Goal: Transaction & Acquisition: Subscribe to service/newsletter

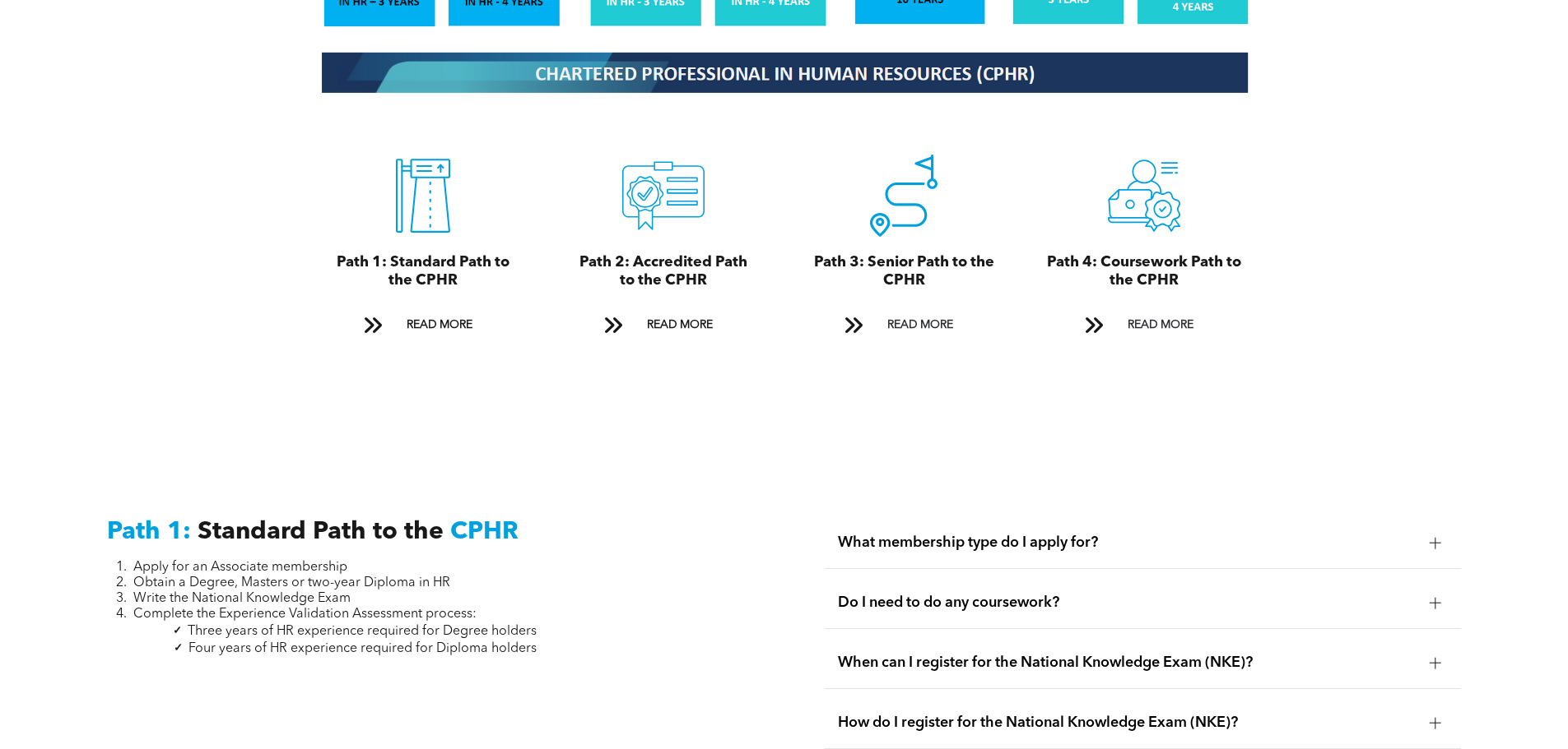
scroll to position [1891, 0]
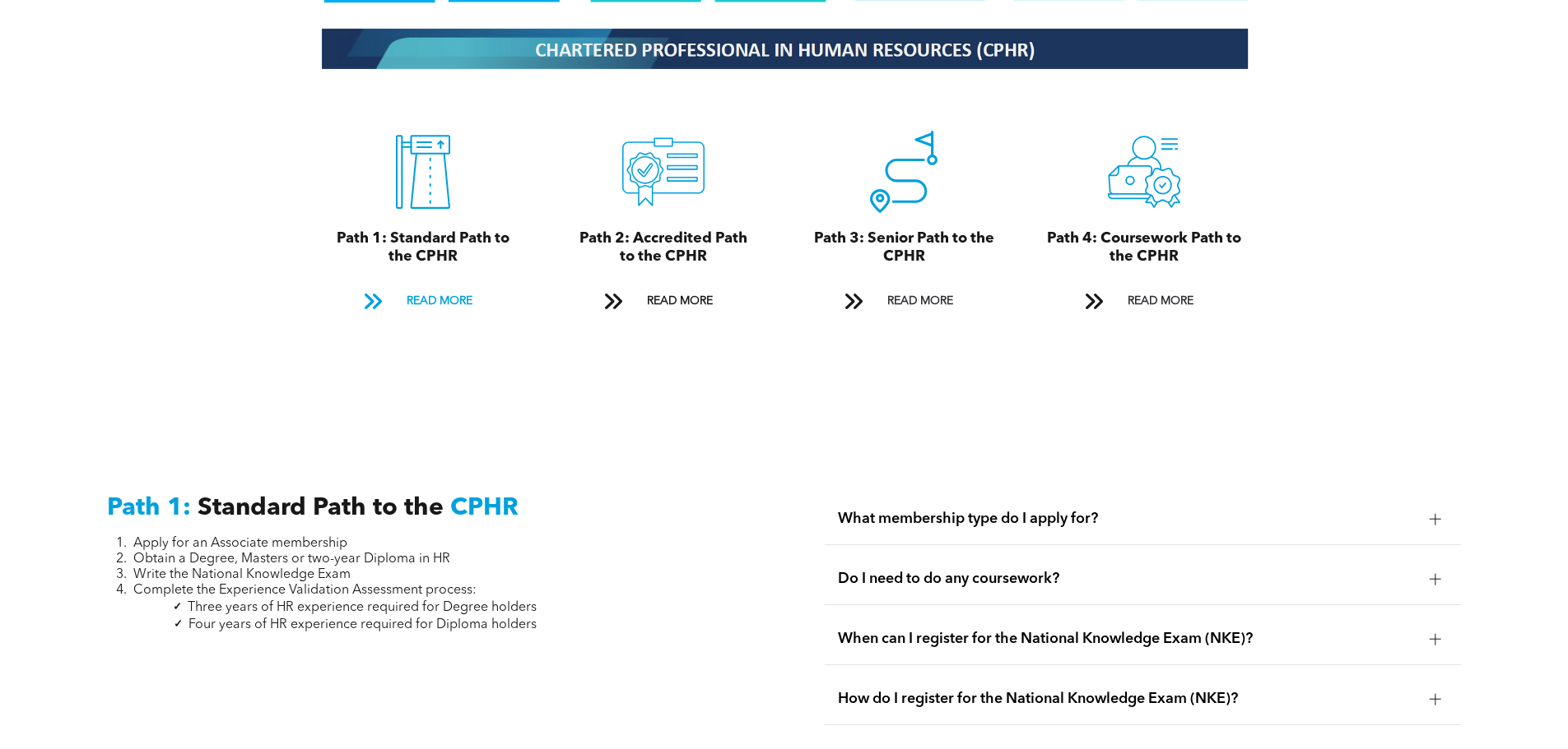
click at [372, 290] on span at bounding box center [372, 301] width 21 height 22
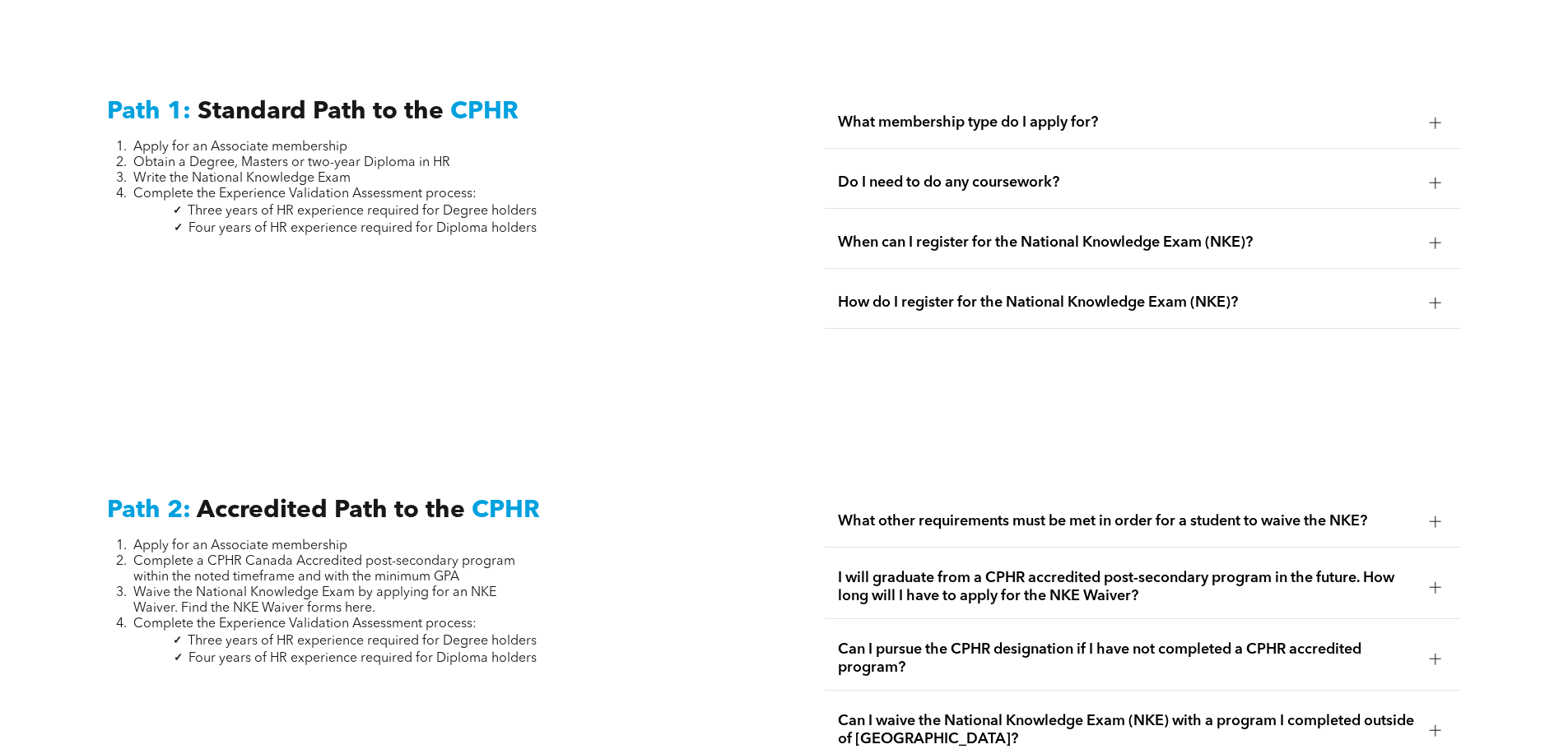
scroll to position [2289, 0]
click at [1428, 109] on div at bounding box center [1435, 121] width 25 height 25
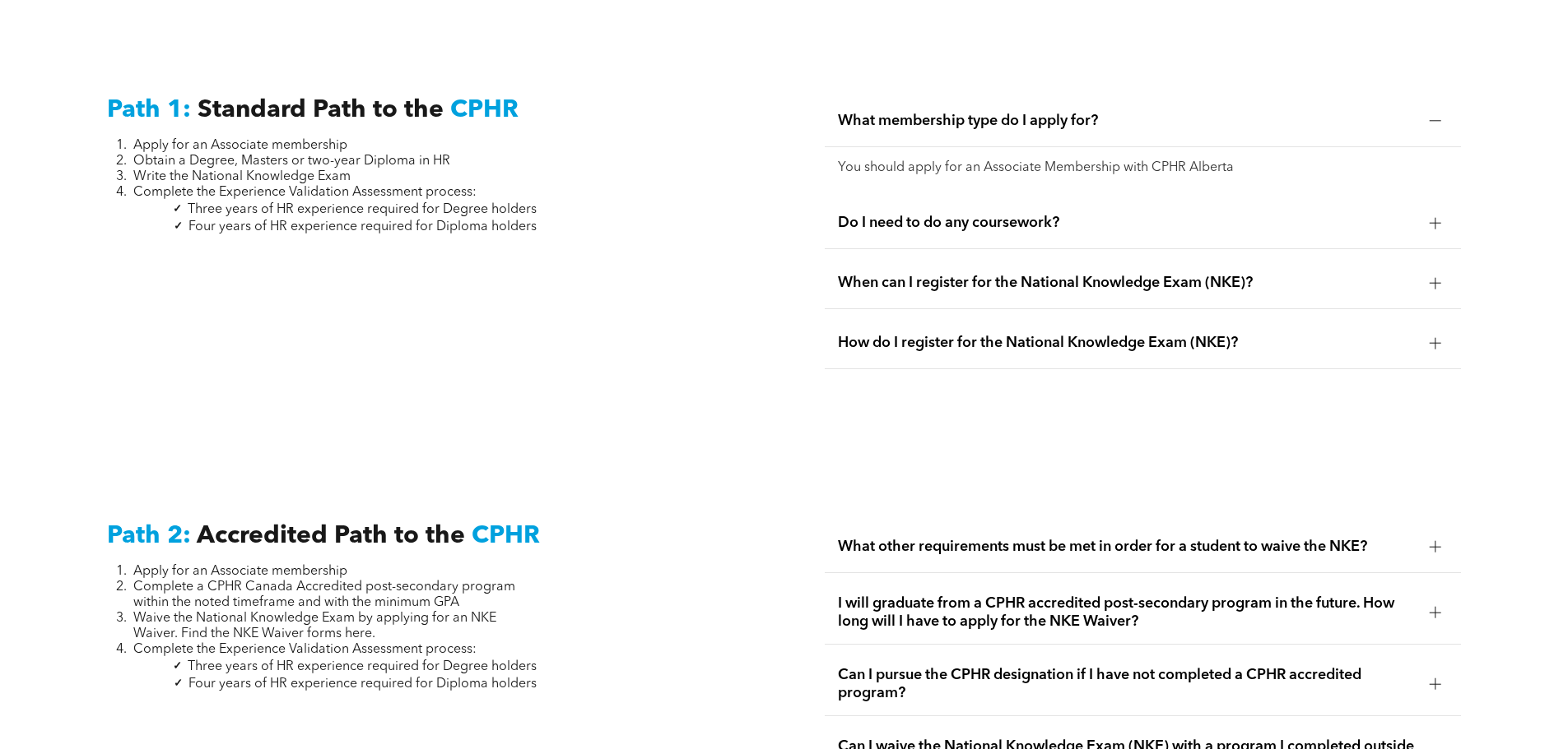
click at [1070, 161] on p "You should apply for an Associate Membership with CPHR Alberta" at bounding box center [1143, 168] width 610 height 15
click at [1061, 161] on p "You should apply for an Associate Membership with CPHR Alberta" at bounding box center [1143, 168] width 610 height 15
click at [879, 213] on span "Do I need to do any coursework?" at bounding box center [1126, 222] width 578 height 18
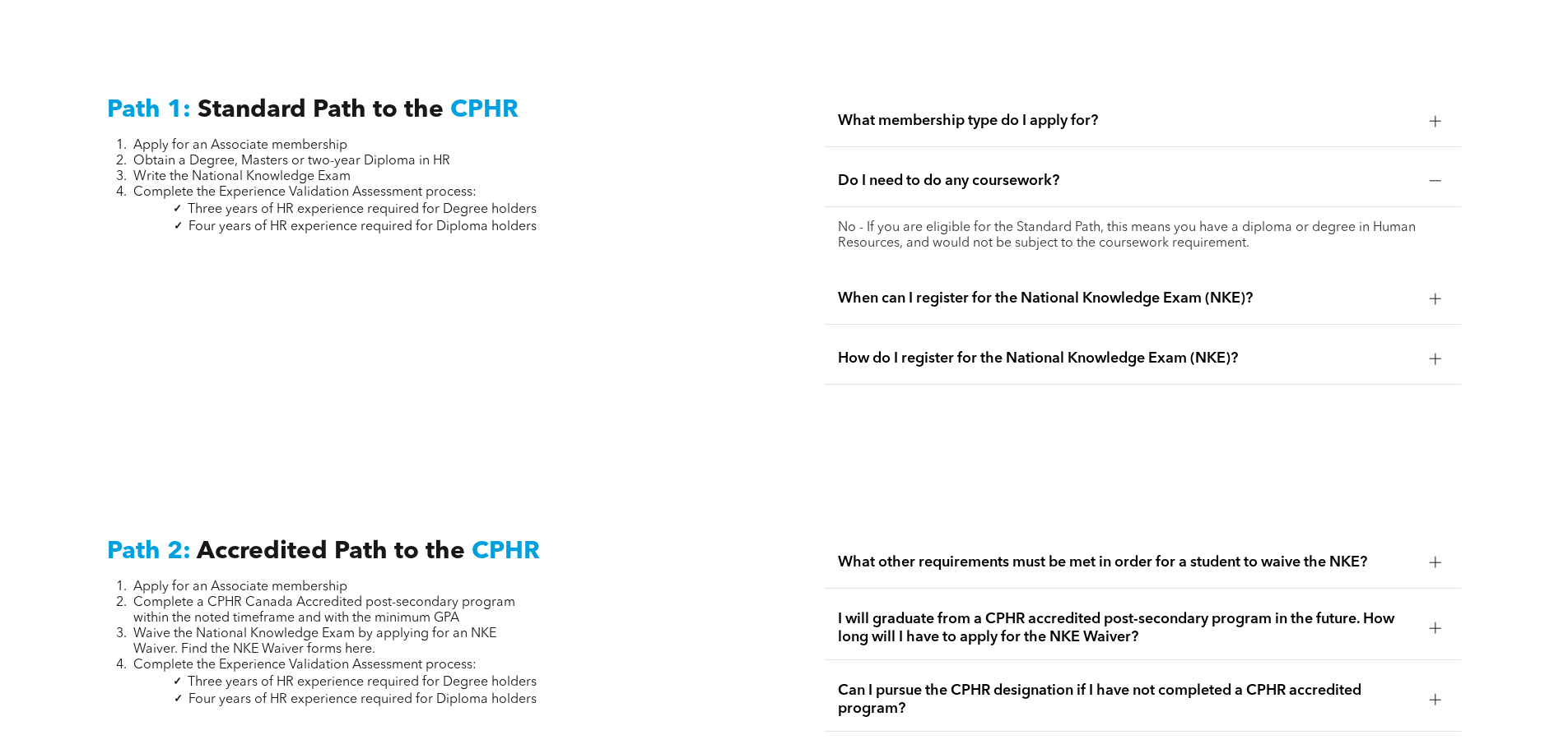
click at [1050, 350] on span "How do I register for the National Knowledge Exam (NKE)?" at bounding box center [1126, 359] width 578 height 18
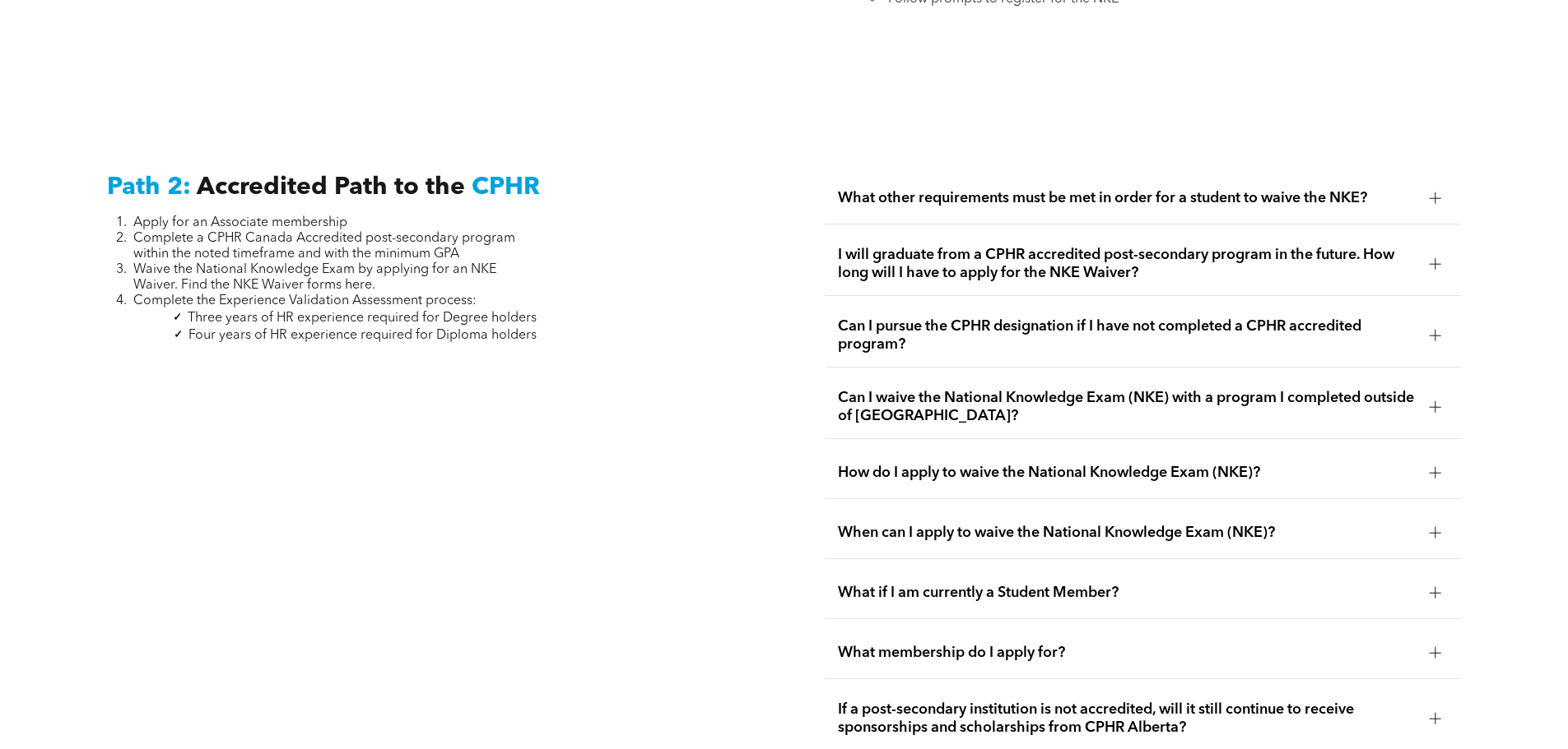
scroll to position [2784, 0]
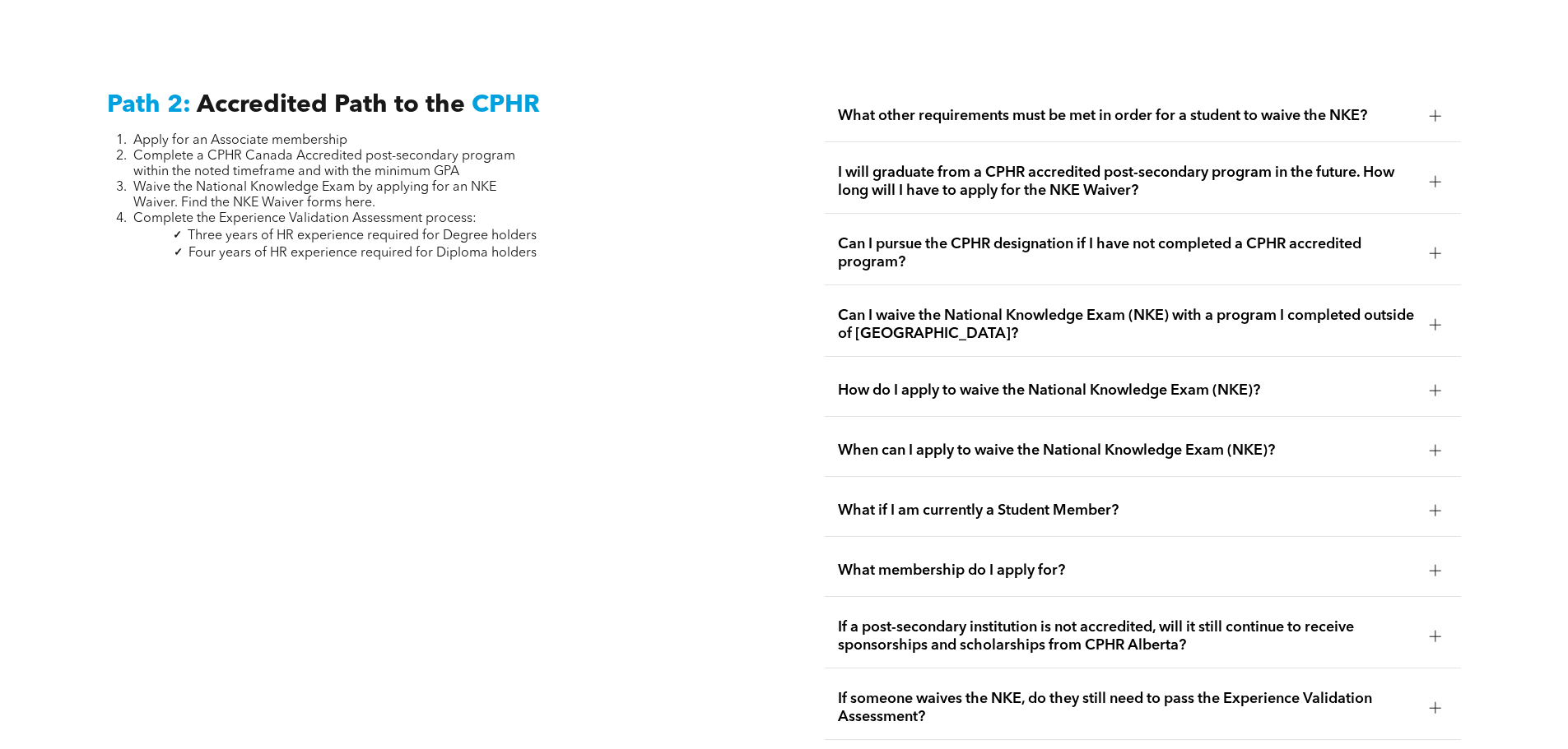
click at [927, 382] on span "How do I apply to waive the National Knowledge Exam (NKE)?" at bounding box center [1126, 390] width 578 height 18
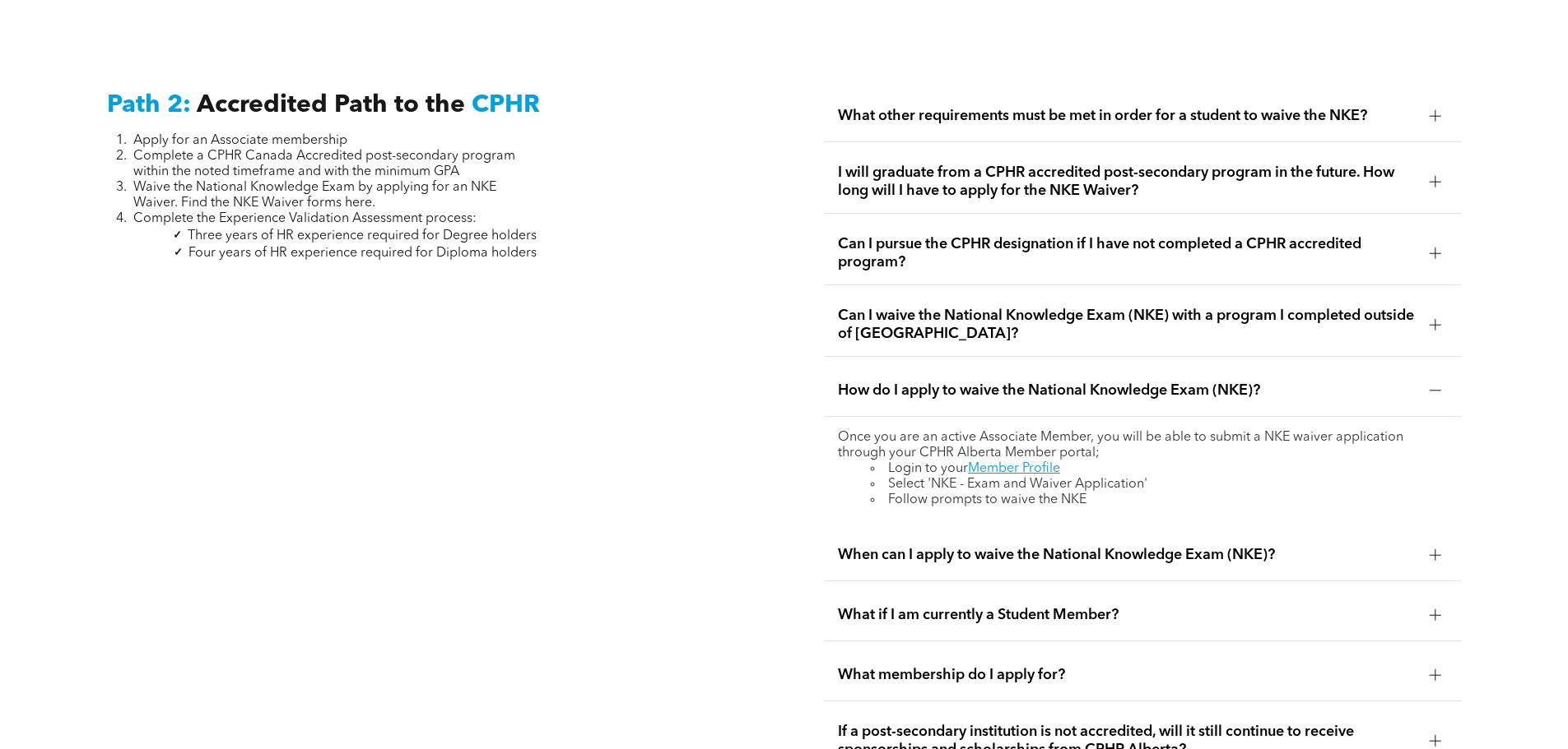
click at [1038, 606] on span "What if I am currently a Student Member?" at bounding box center [1126, 614] width 578 height 18
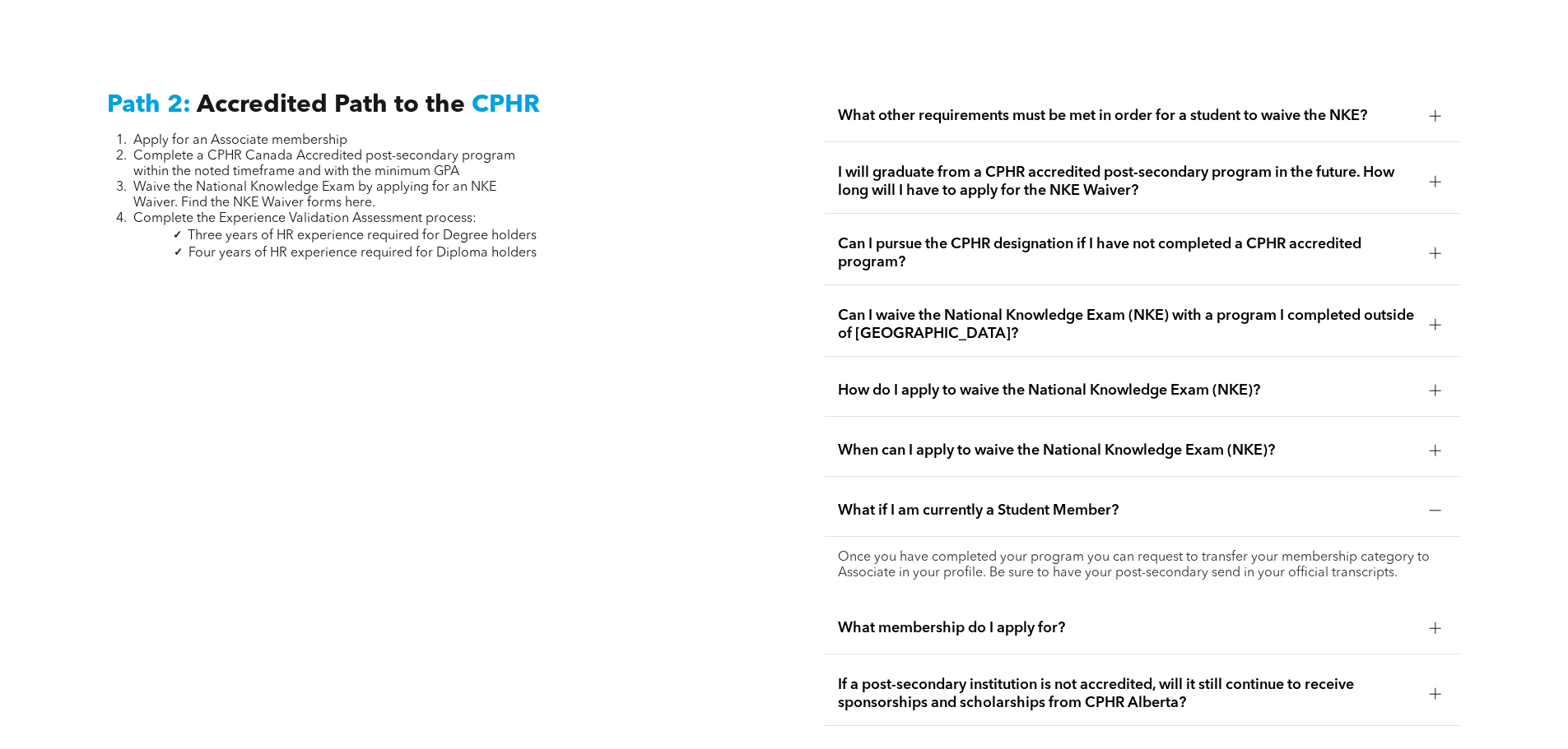
click at [1043, 619] on span "What membership do I apply for?" at bounding box center [1126, 628] width 578 height 18
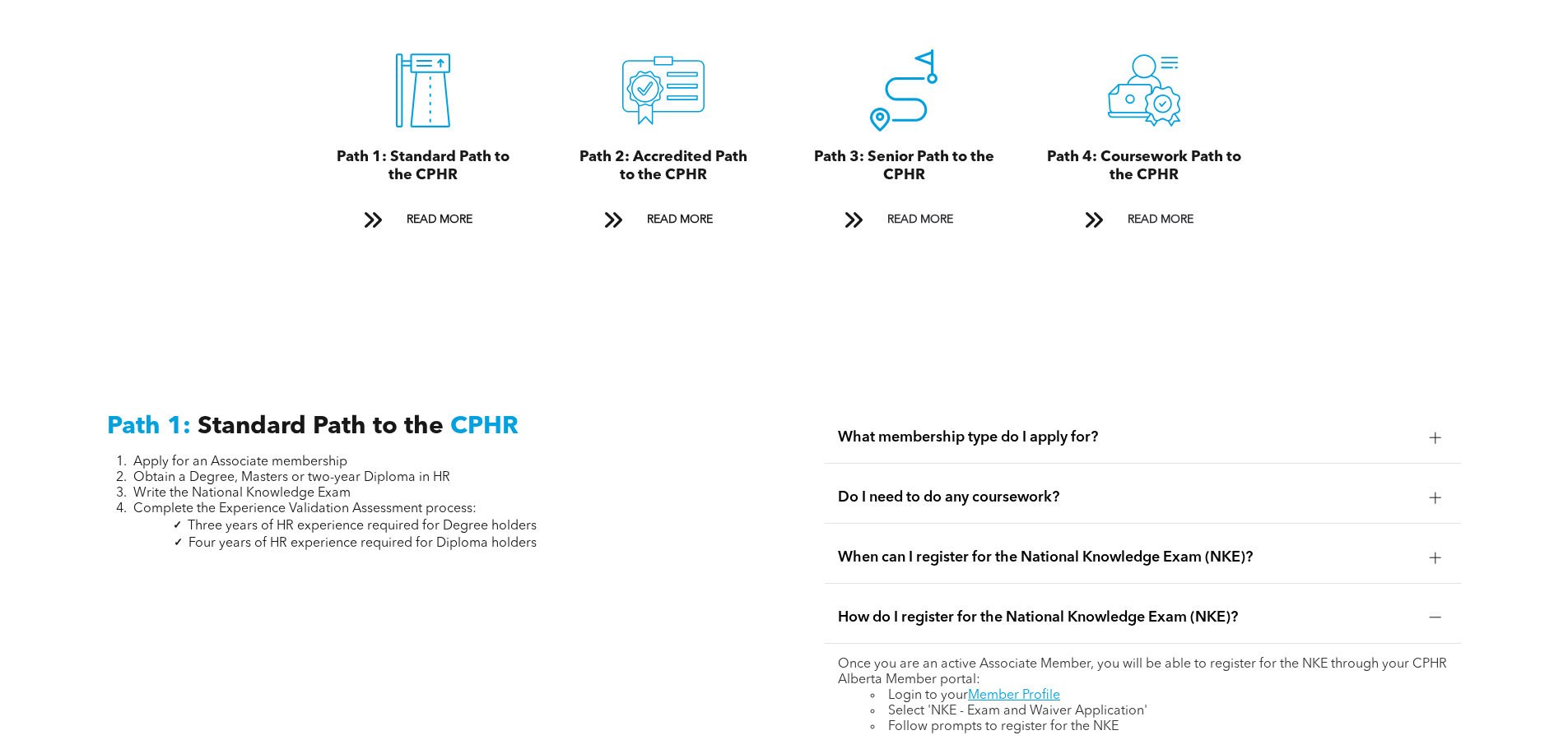
scroll to position [1960, 0]
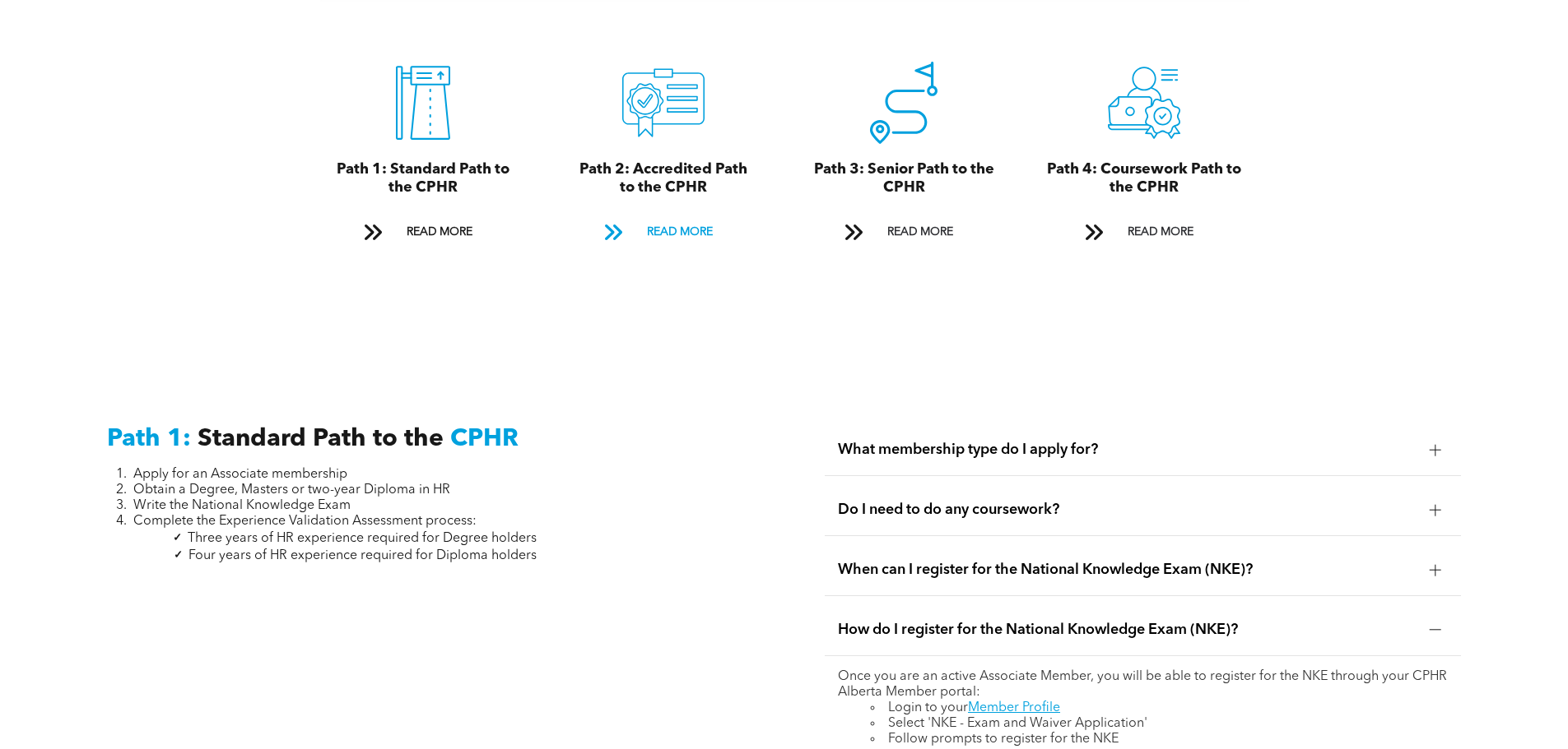
click at [691, 217] on span "READ MORE" at bounding box center [679, 233] width 77 height 31
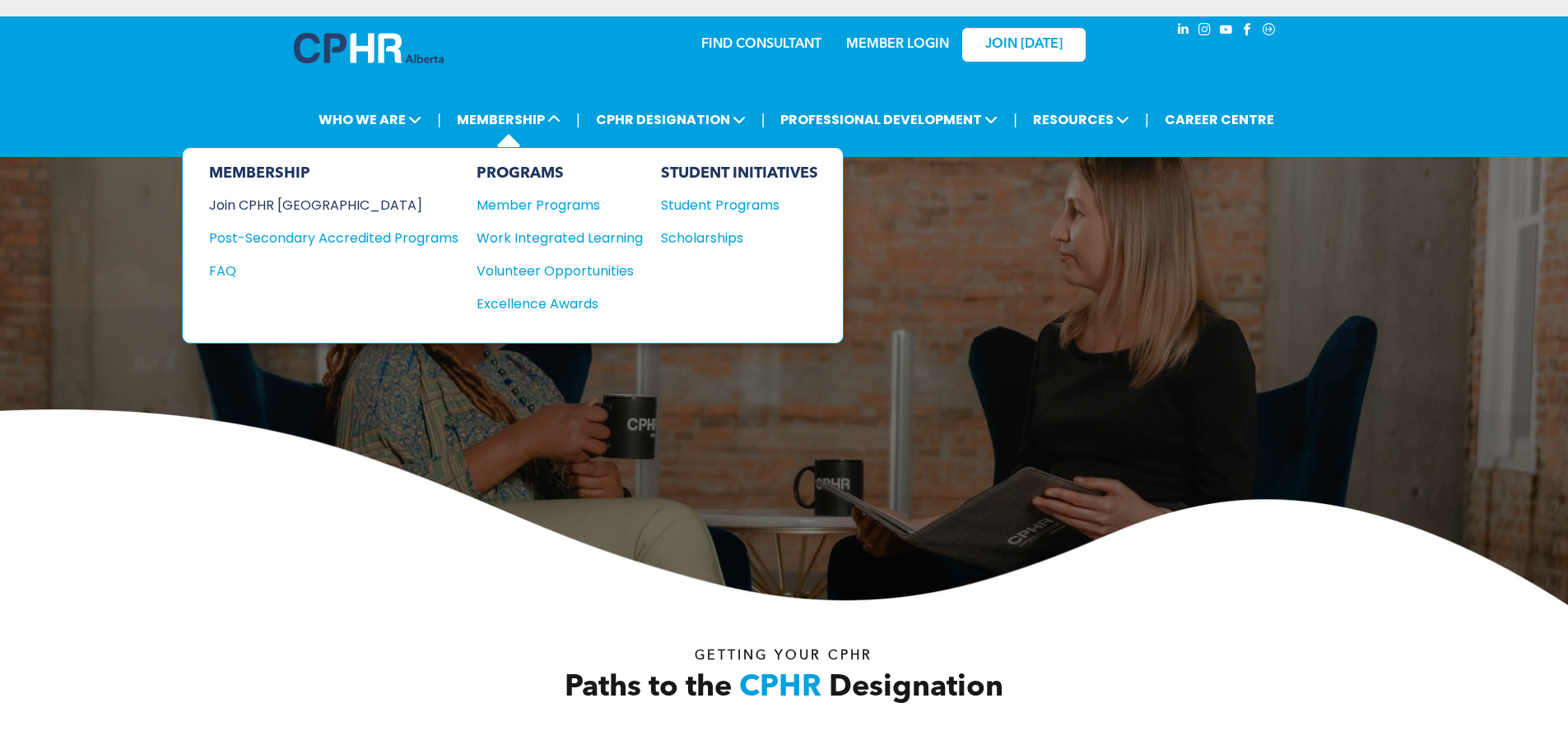
click at [300, 206] on div "Join CPHR [GEOGRAPHIC_DATA]" at bounding box center [321, 205] width 225 height 20
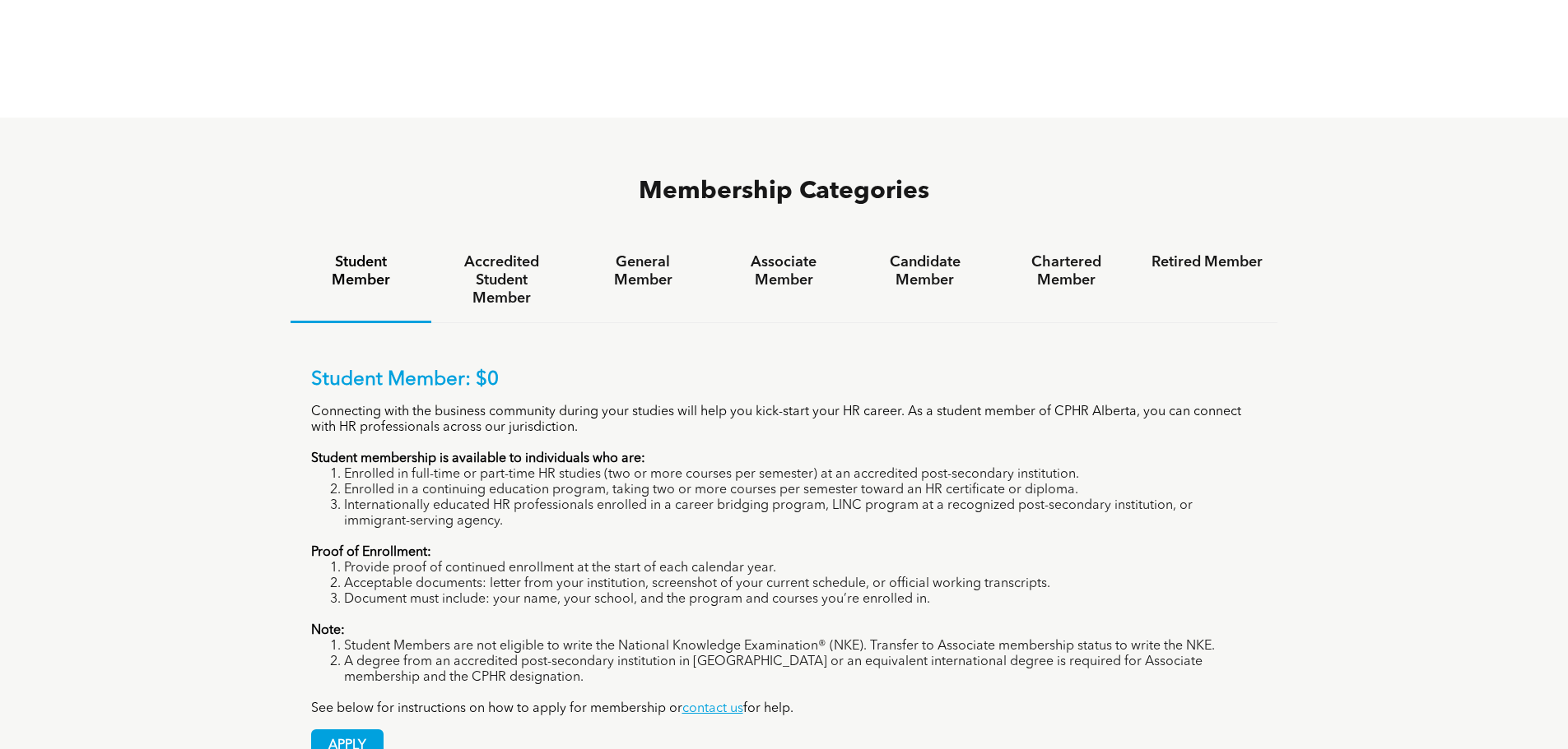
scroll to position [1069, 0]
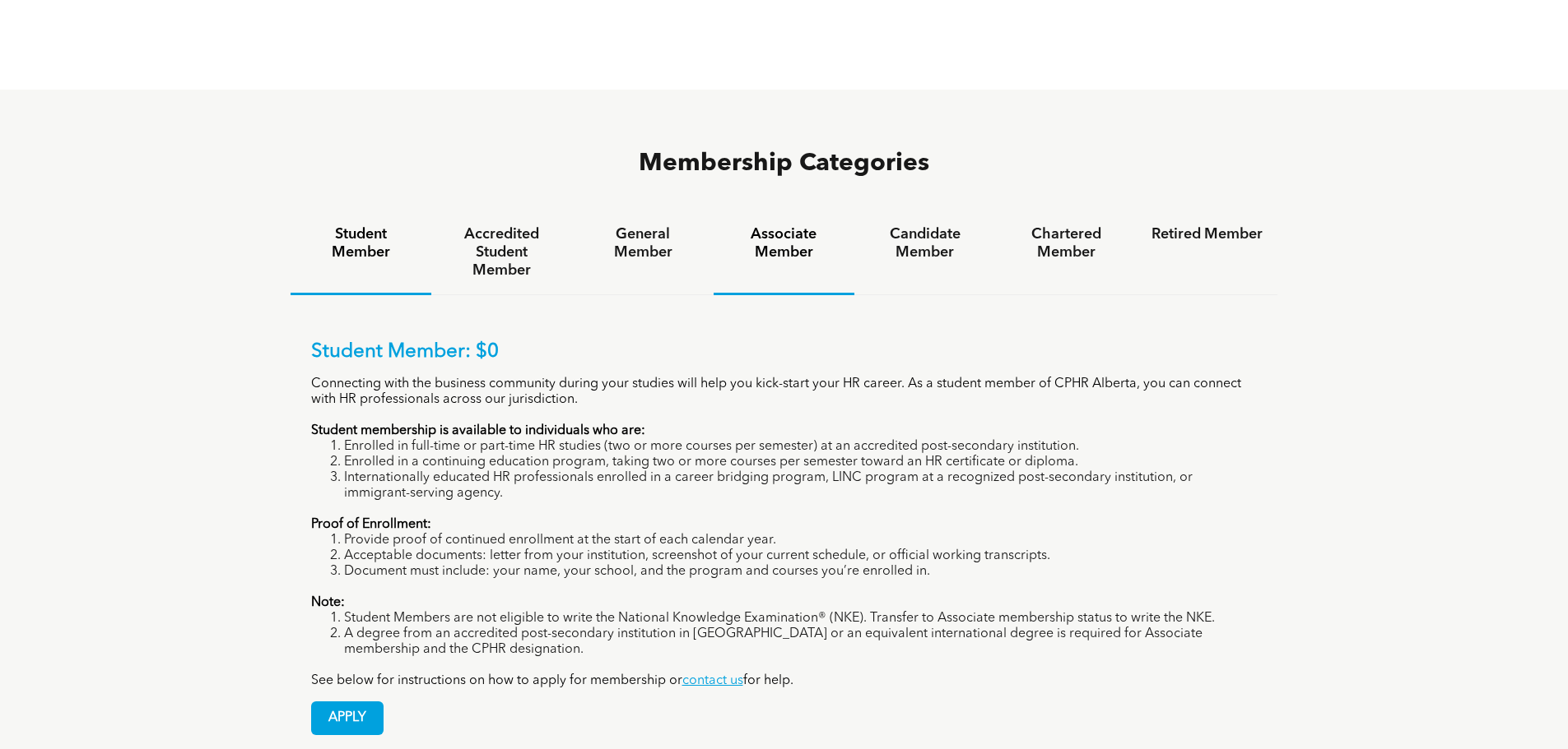
click at [802, 225] on h4 "Associate Member" at bounding box center [783, 243] width 111 height 37
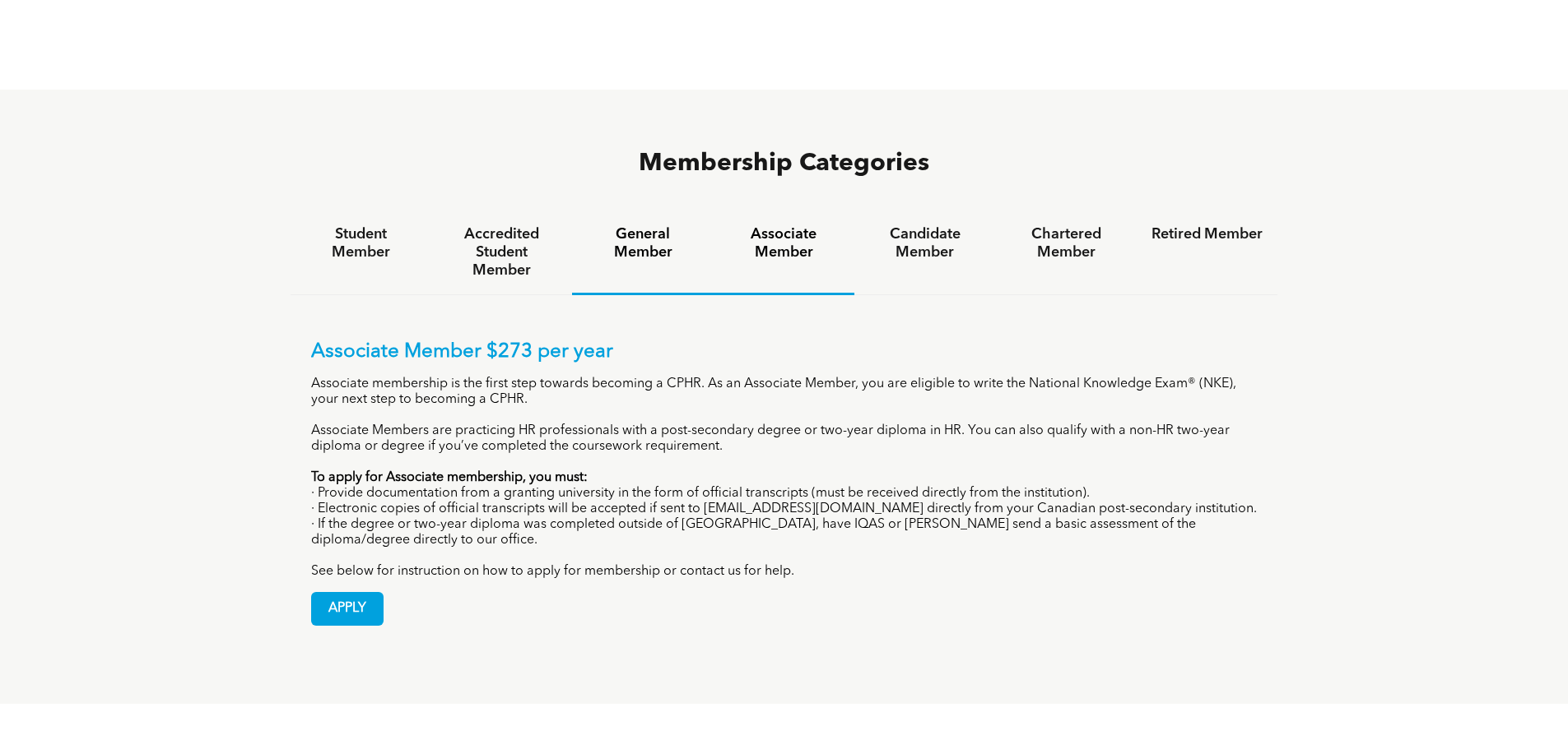
click at [639, 225] on h4 "General Member" at bounding box center [642, 243] width 111 height 37
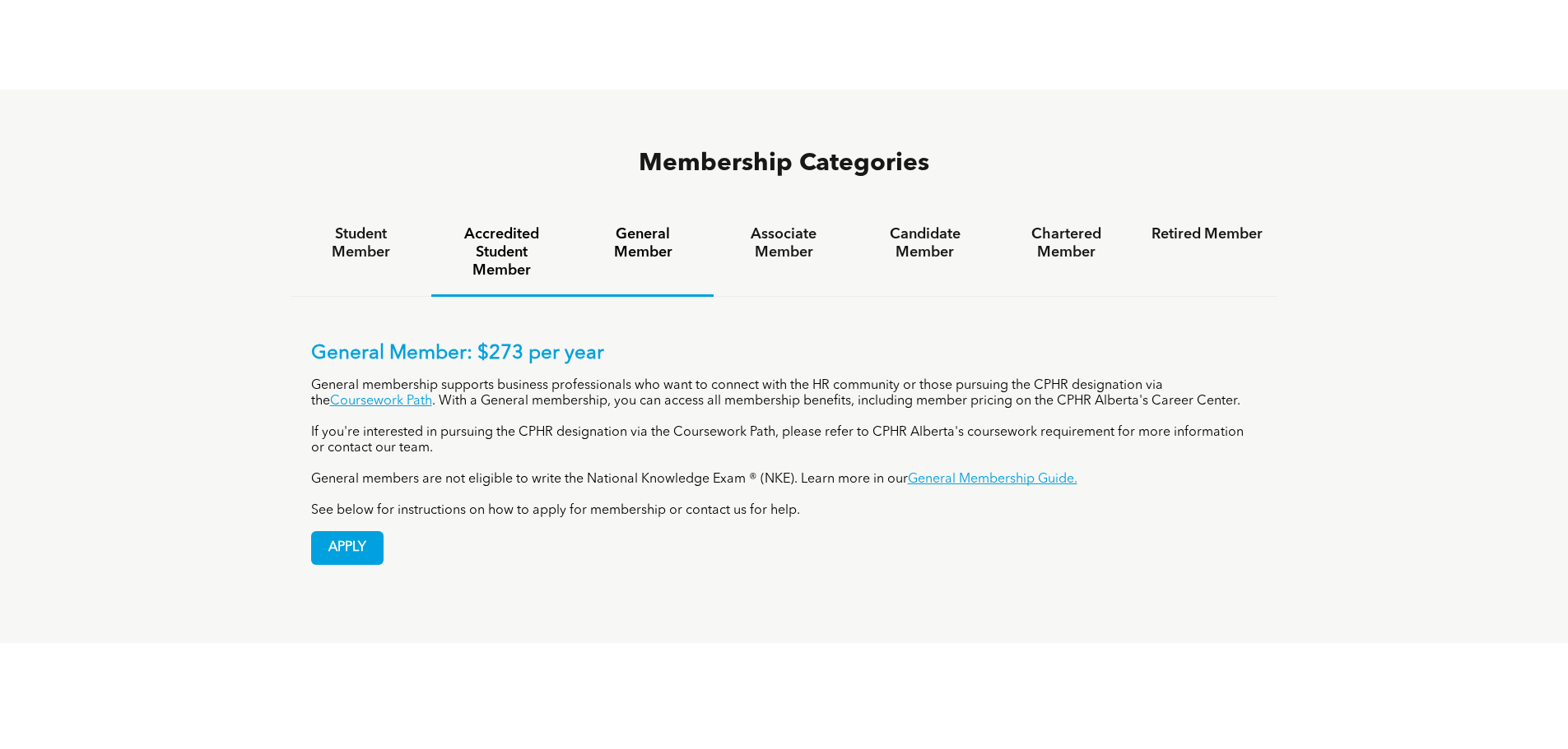
click at [501, 225] on h4 "Accredited Student Member" at bounding box center [501, 252] width 111 height 54
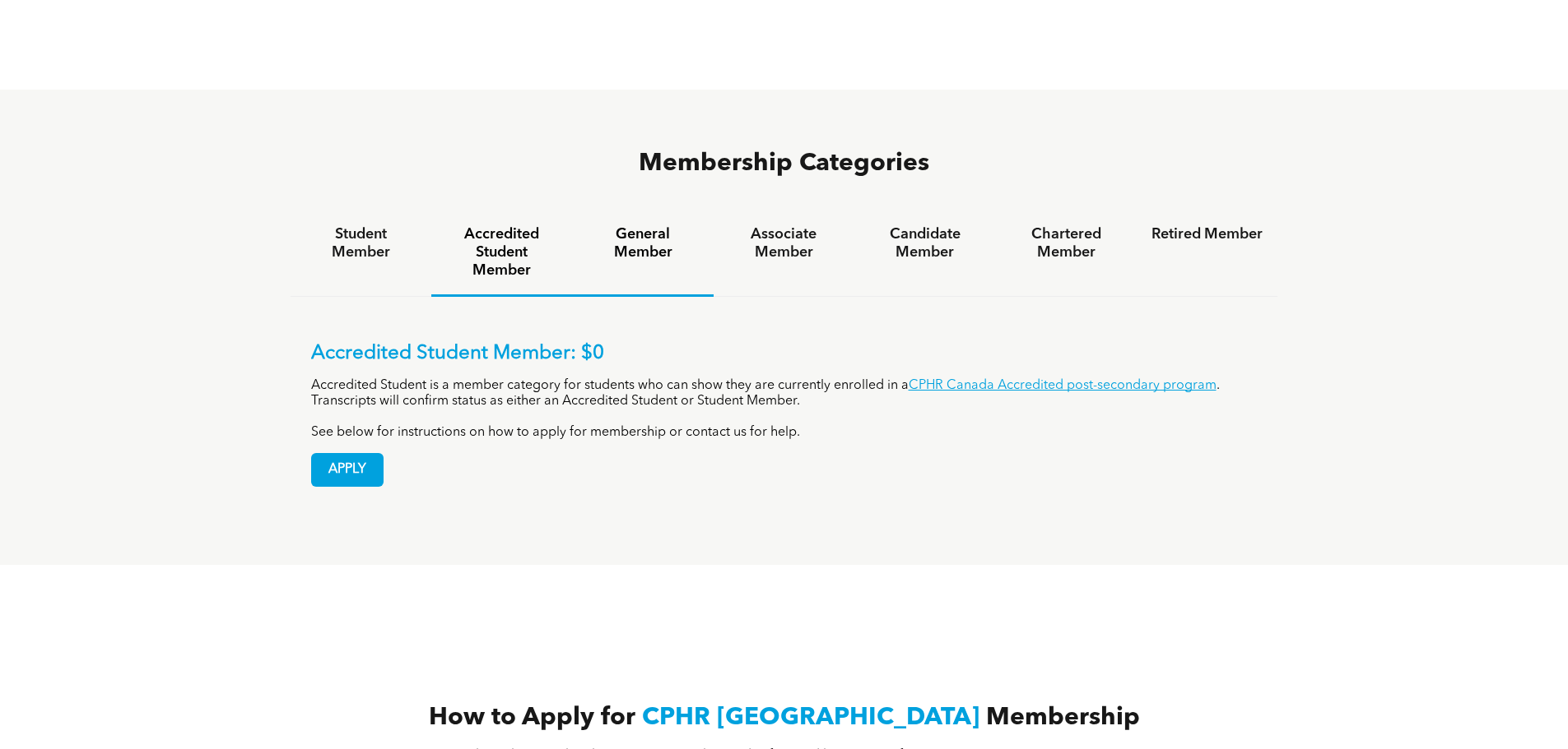
click at [635, 225] on h4 "General Member" at bounding box center [642, 243] width 111 height 37
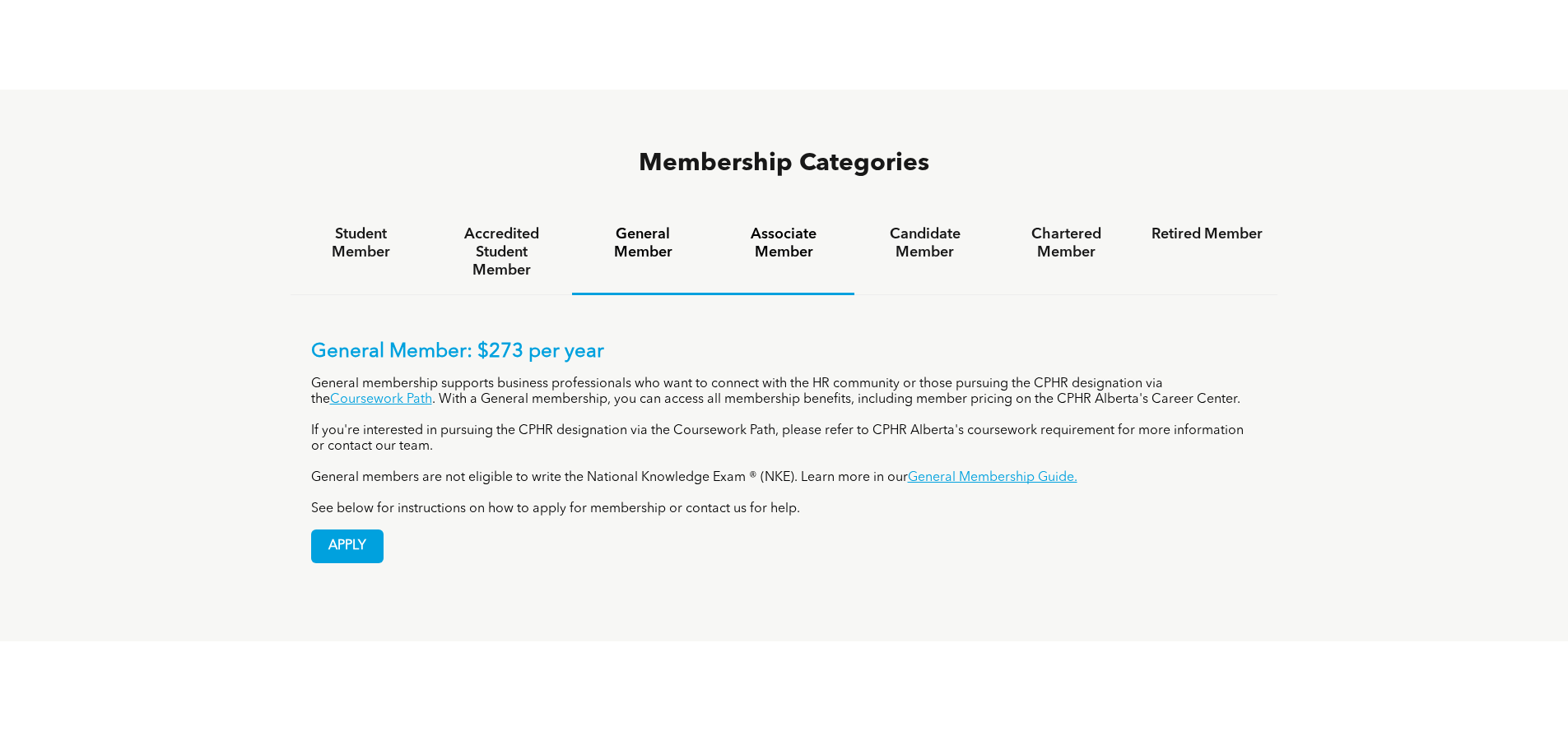
click at [790, 225] on h4 "Associate Member" at bounding box center [783, 243] width 111 height 37
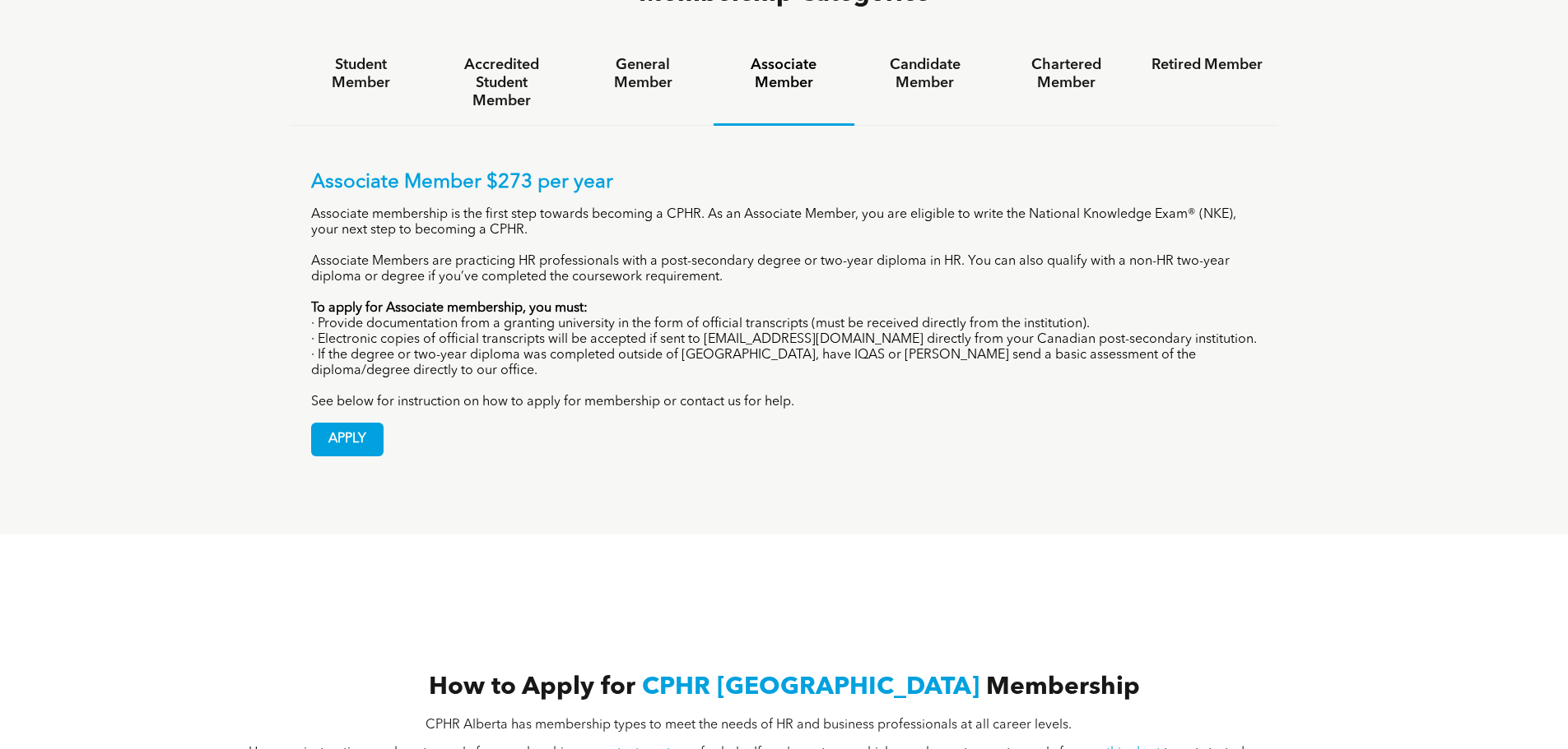
scroll to position [1316, 0]
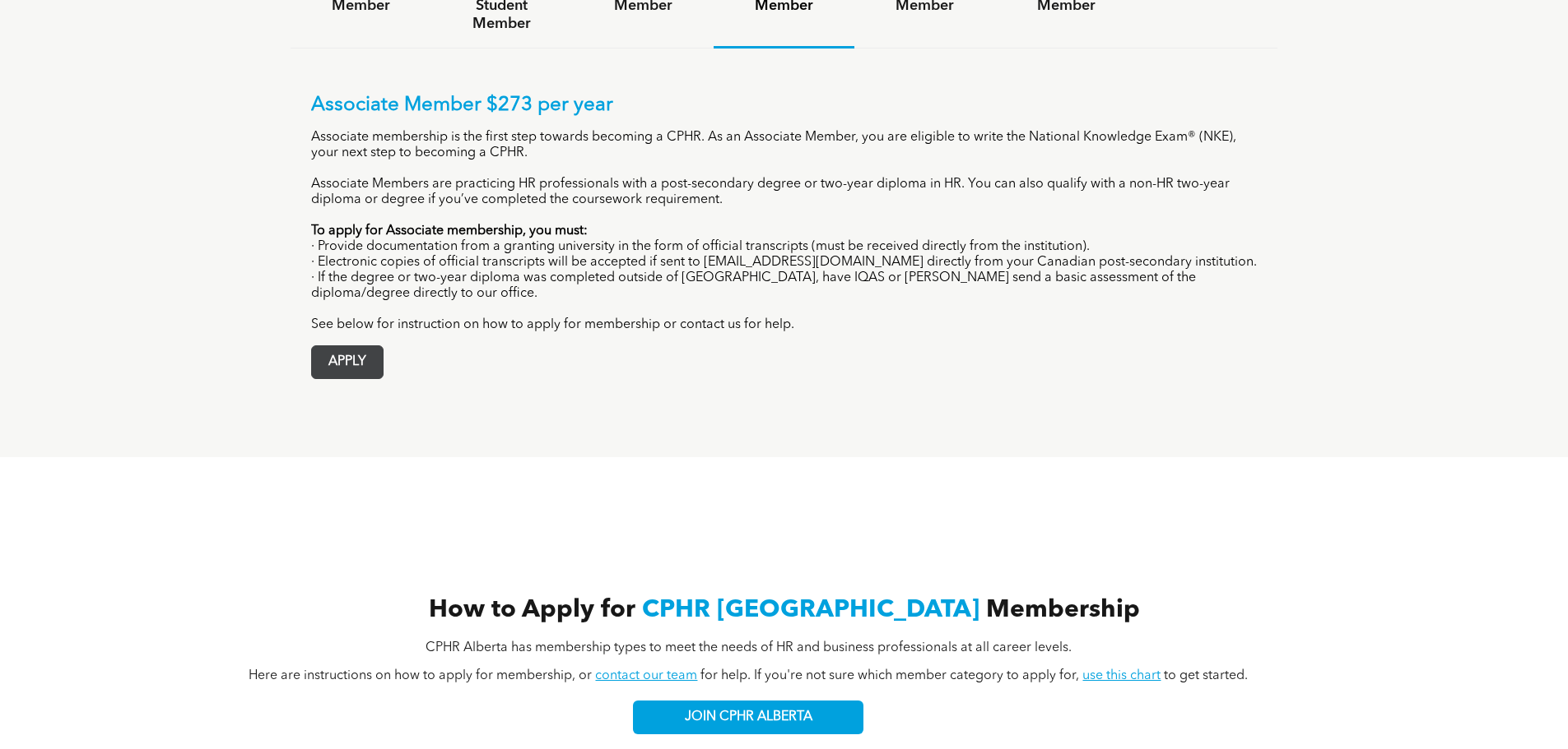
click at [371, 346] on span "APPLY" at bounding box center [347, 362] width 71 height 32
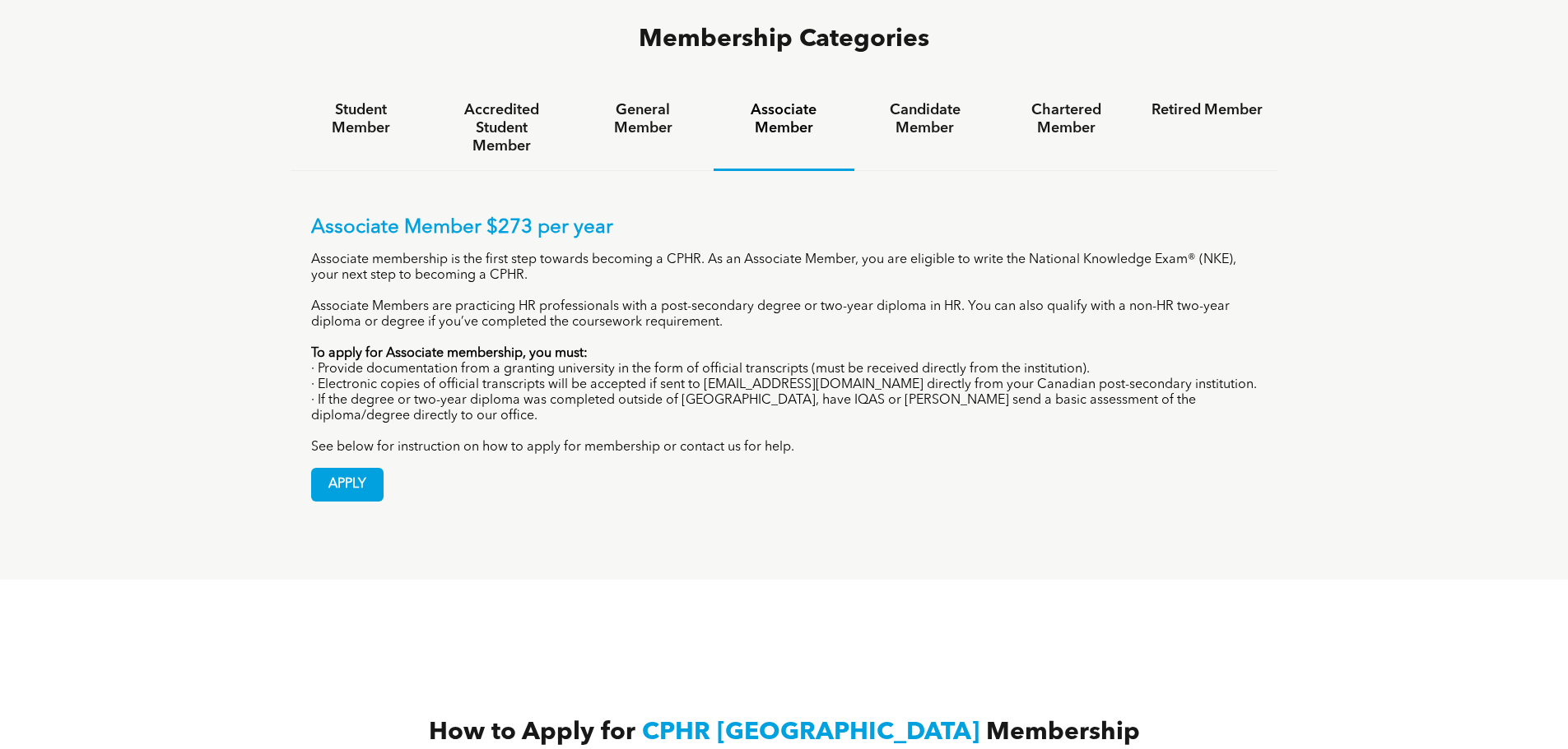
scroll to position [1069, 0]
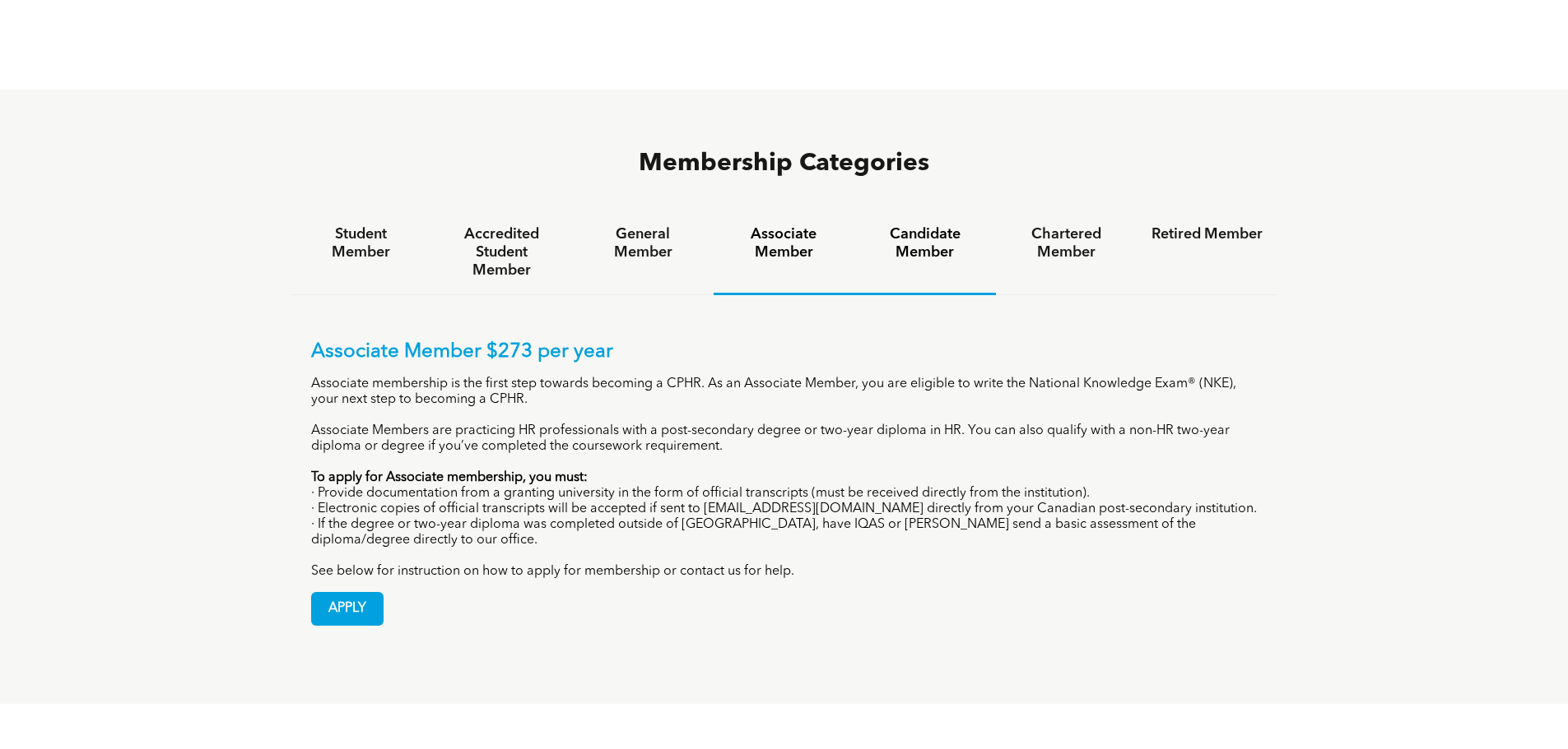
click at [927, 225] on h4 "Candidate Member" at bounding box center [923, 243] width 111 height 37
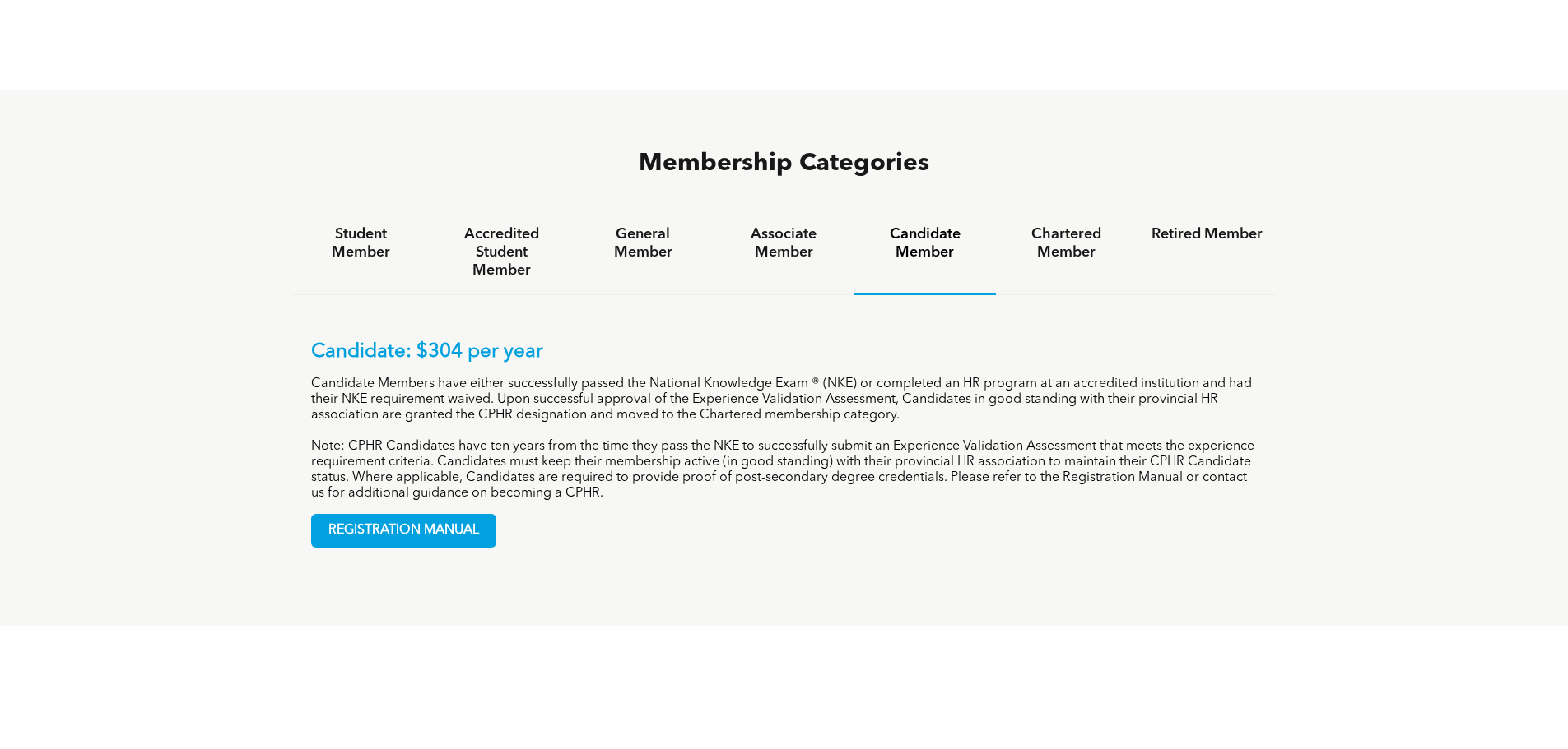
click at [925, 225] on h4 "Candidate Member" at bounding box center [923, 243] width 111 height 37
click at [761, 225] on h4 "Associate Member" at bounding box center [783, 243] width 111 height 37
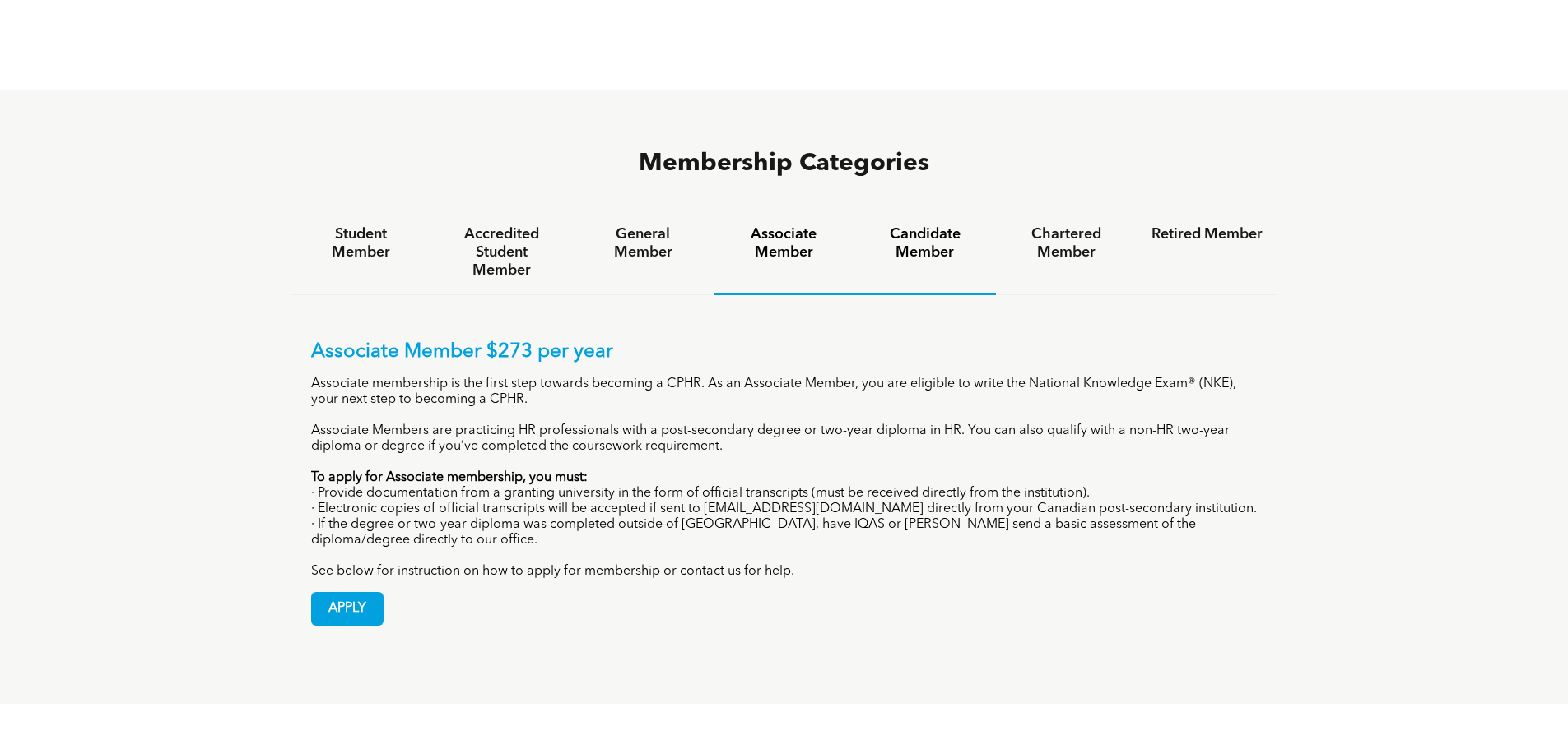
click at [923, 225] on h4 "Candidate Member" at bounding box center [923, 243] width 111 height 37
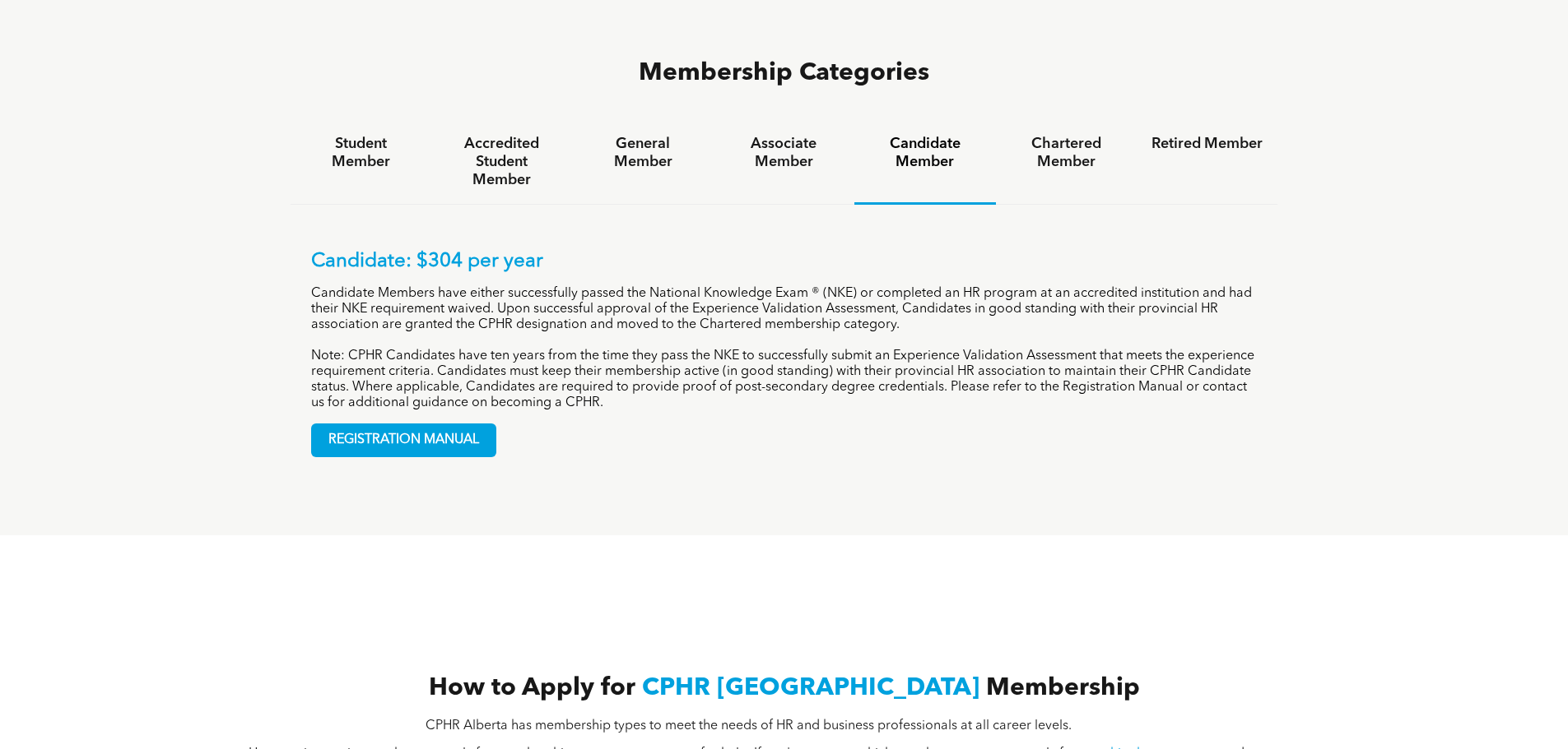
scroll to position [1152, 0]
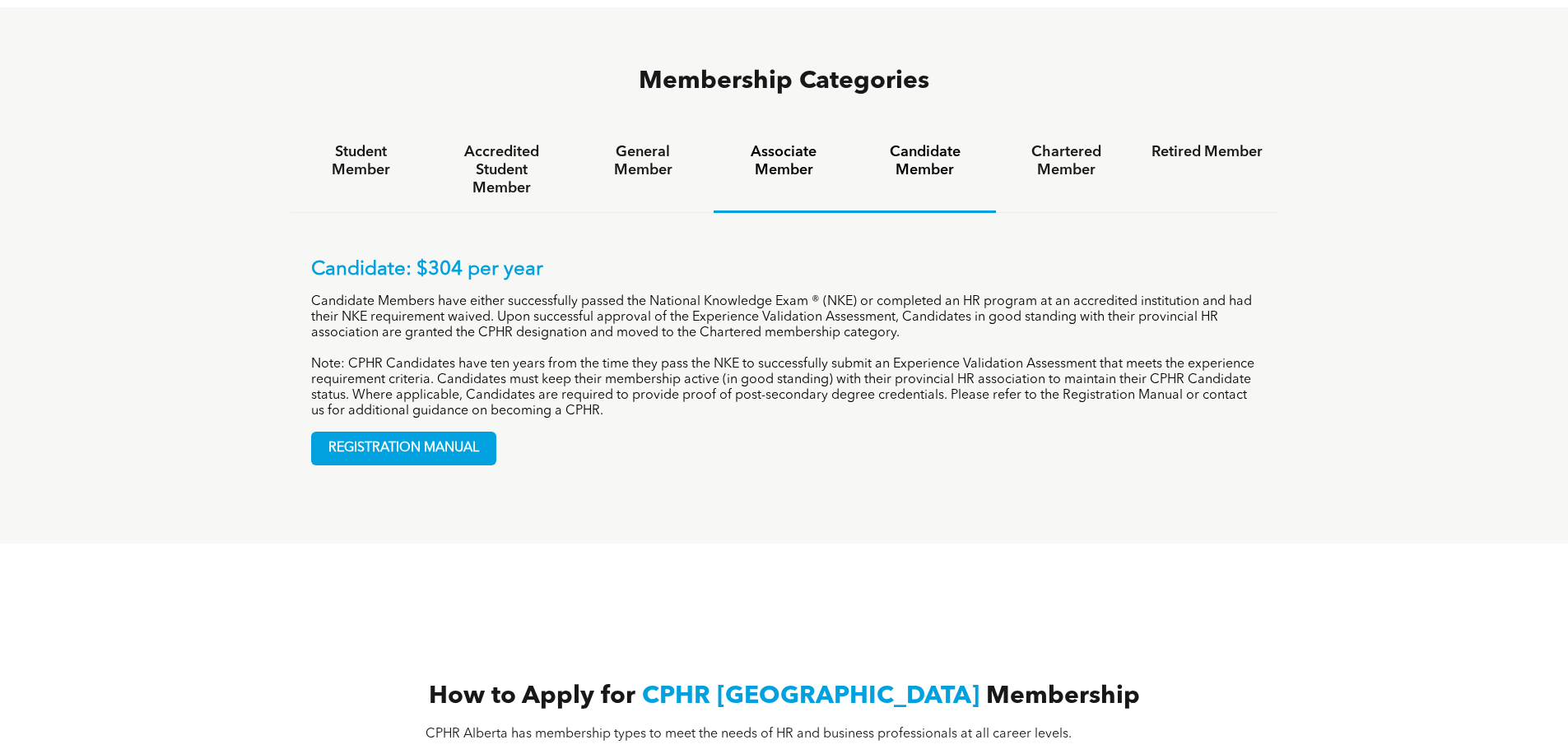
click at [788, 143] on h4 "Associate Member" at bounding box center [783, 162] width 111 height 37
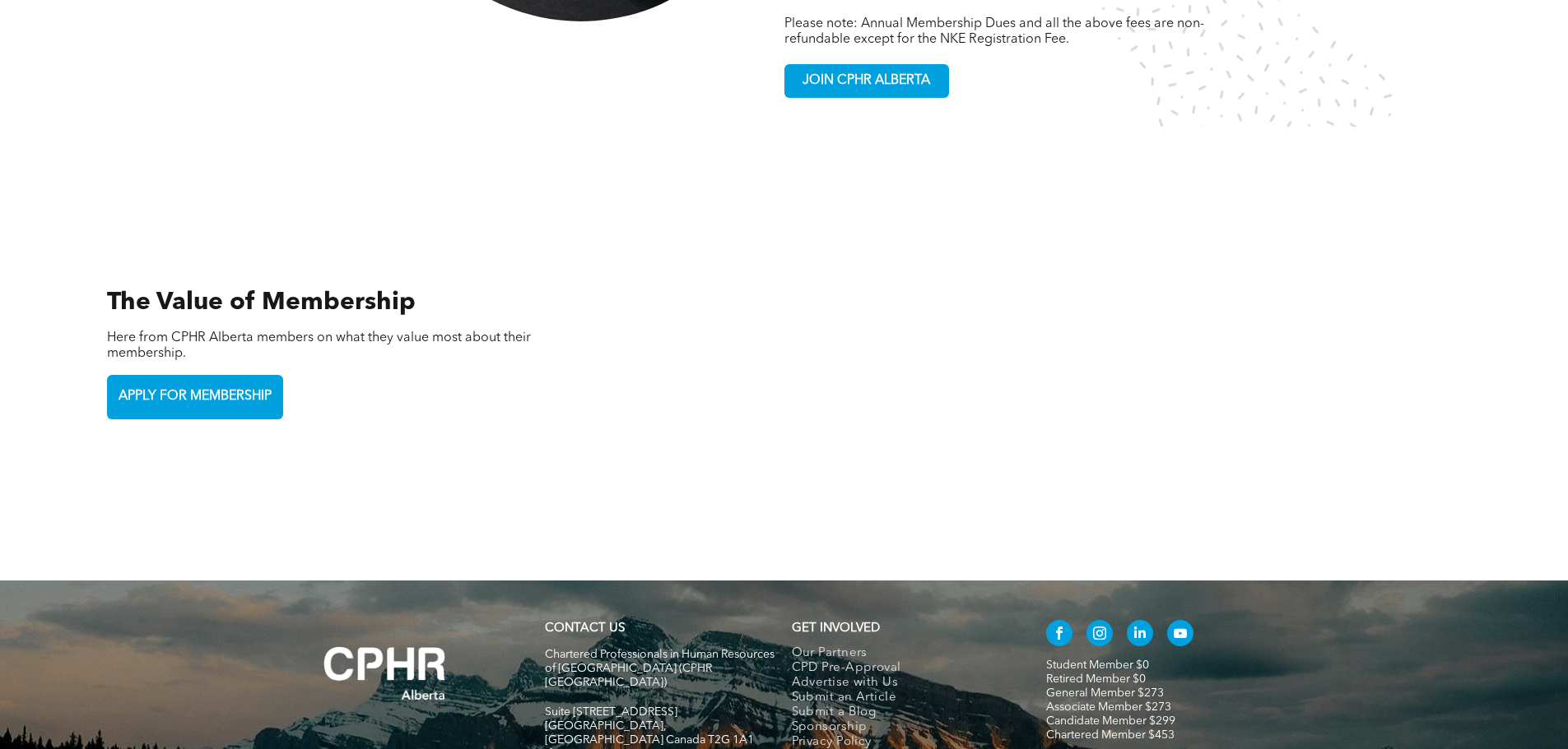
scroll to position [3549, 0]
